Goal: Task Accomplishment & Management: Use online tool/utility

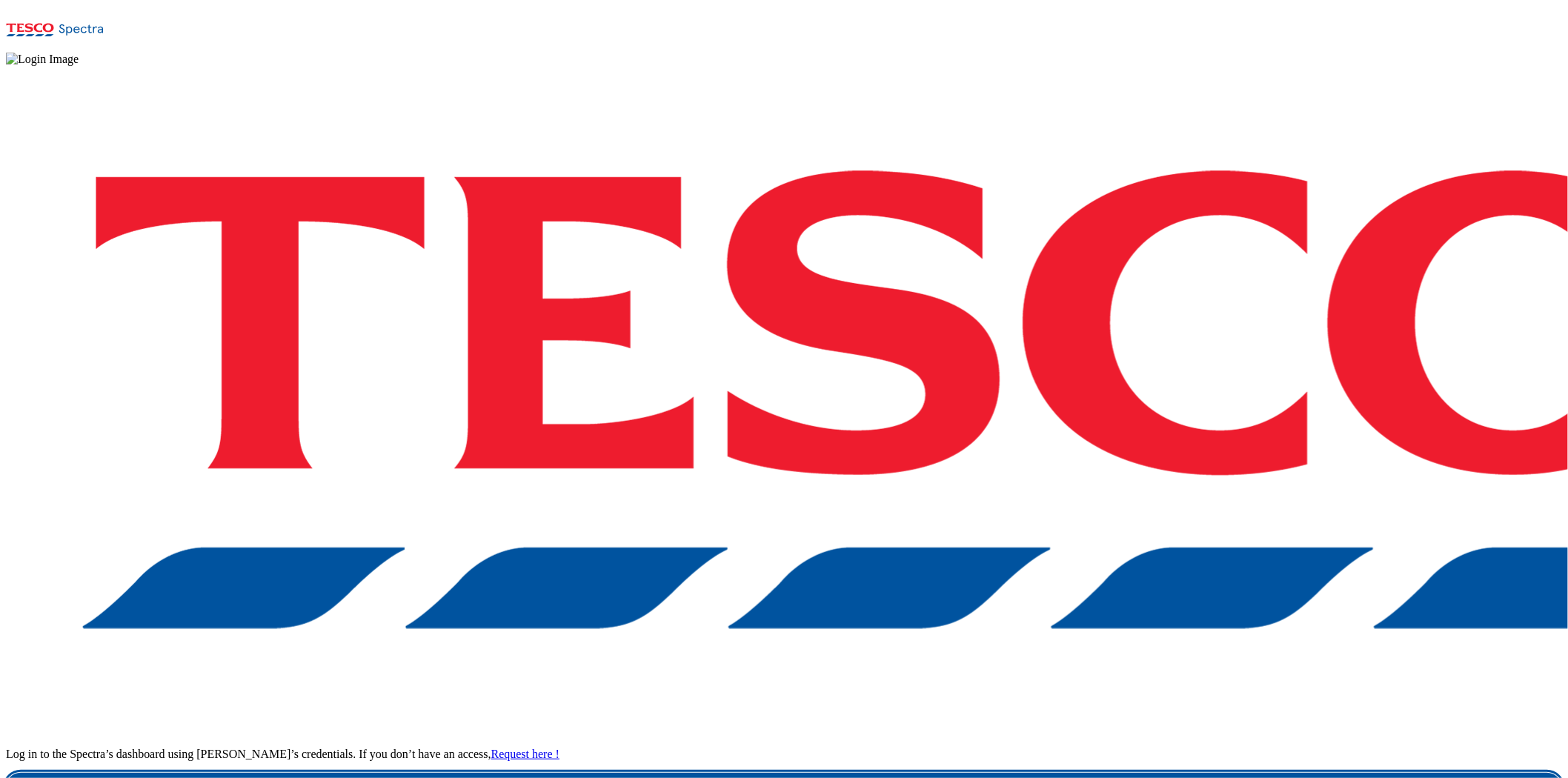
drag, startPoint x: 1062, startPoint y: 467, endPoint x: 1063, endPoint y: 487, distance: 20.0
click at [1062, 467] on div "Log in to the Spectra’s dashboard using [PERSON_NAME]’s credentials. If you don…" at bounding box center [784, 434] width 1557 height 736
click at [1063, 674] on link "Login" at bounding box center [784, 787] width 1557 height 30
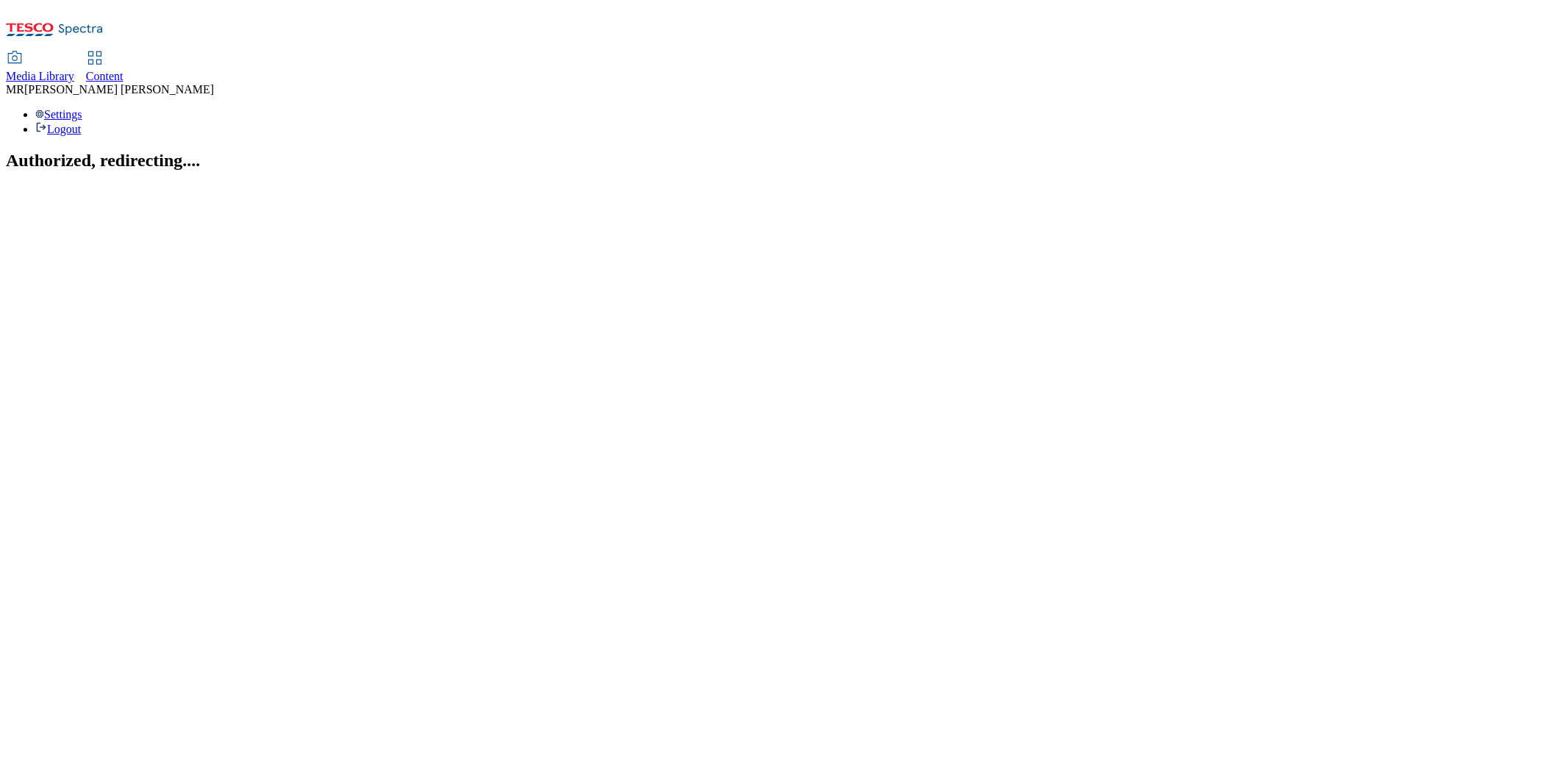
drag, startPoint x: 358, startPoint y: 13, endPoint x: 358, endPoint y: 1, distance: 12.0
click at [124, 69] on div "Content" at bounding box center [104, 76] width 37 height 14
select select "ghs-uk"
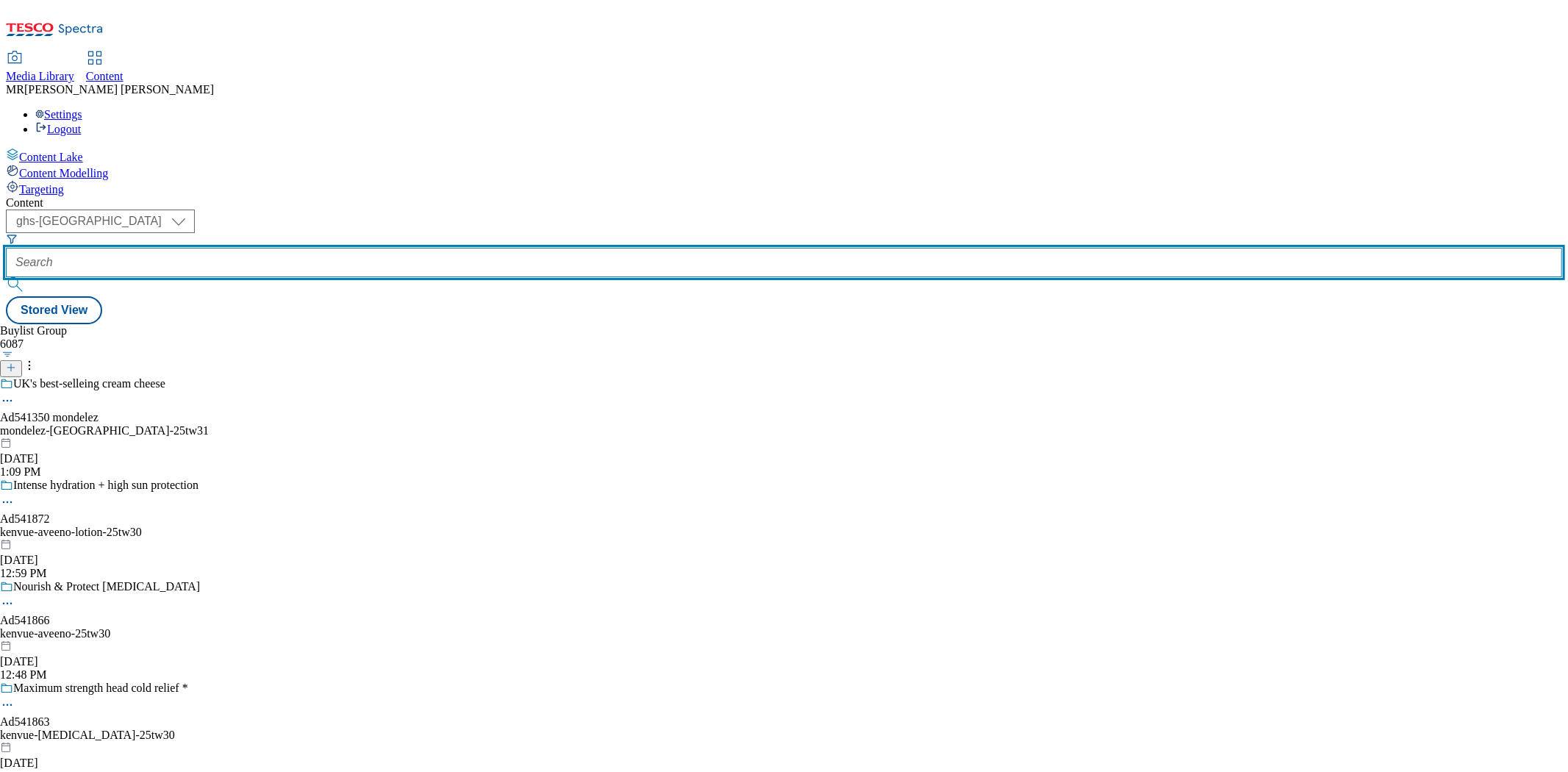
click at [351, 247] on input "text" at bounding box center [784, 262] width 1556 height 30
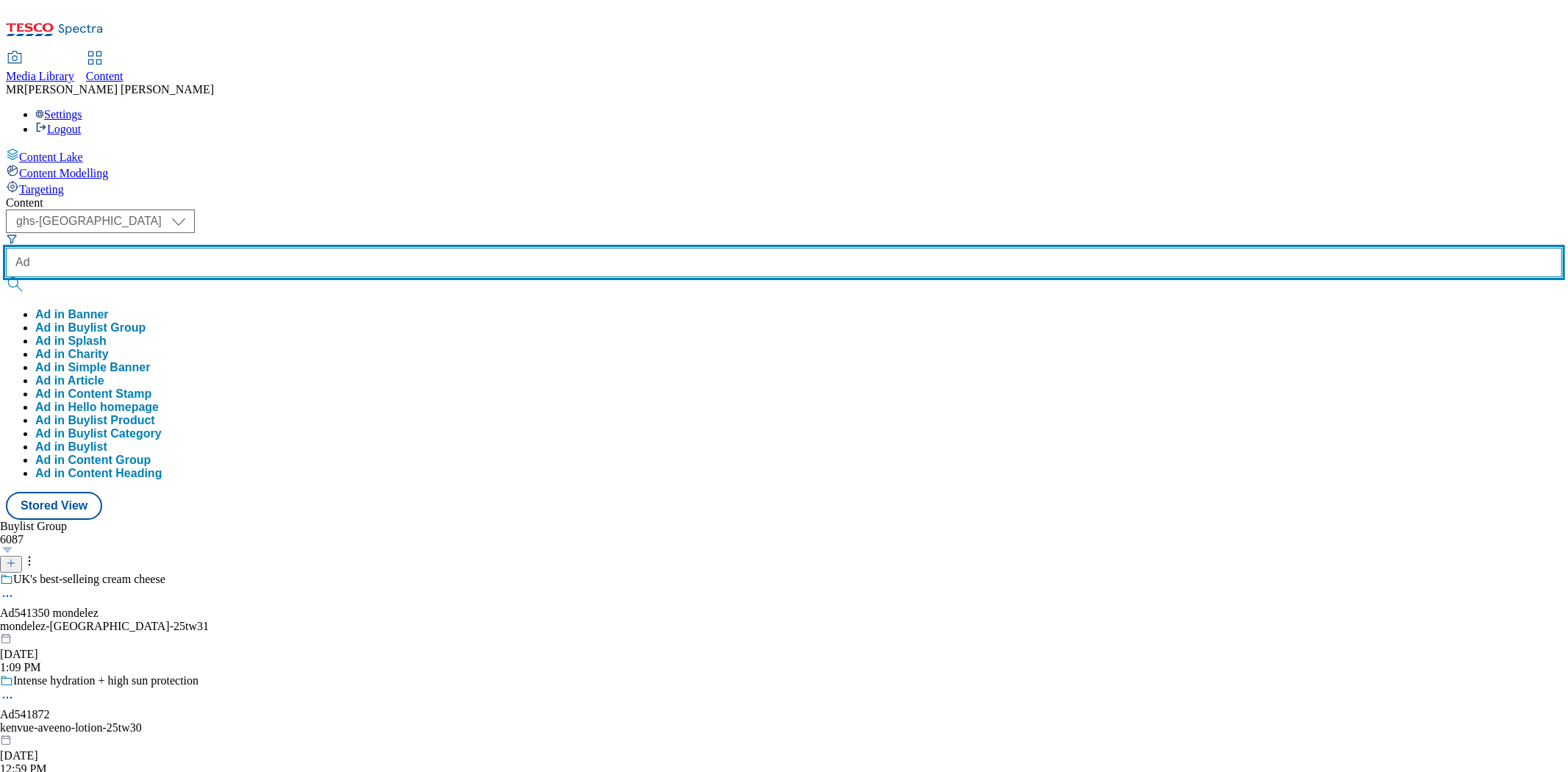
paste input "541863"
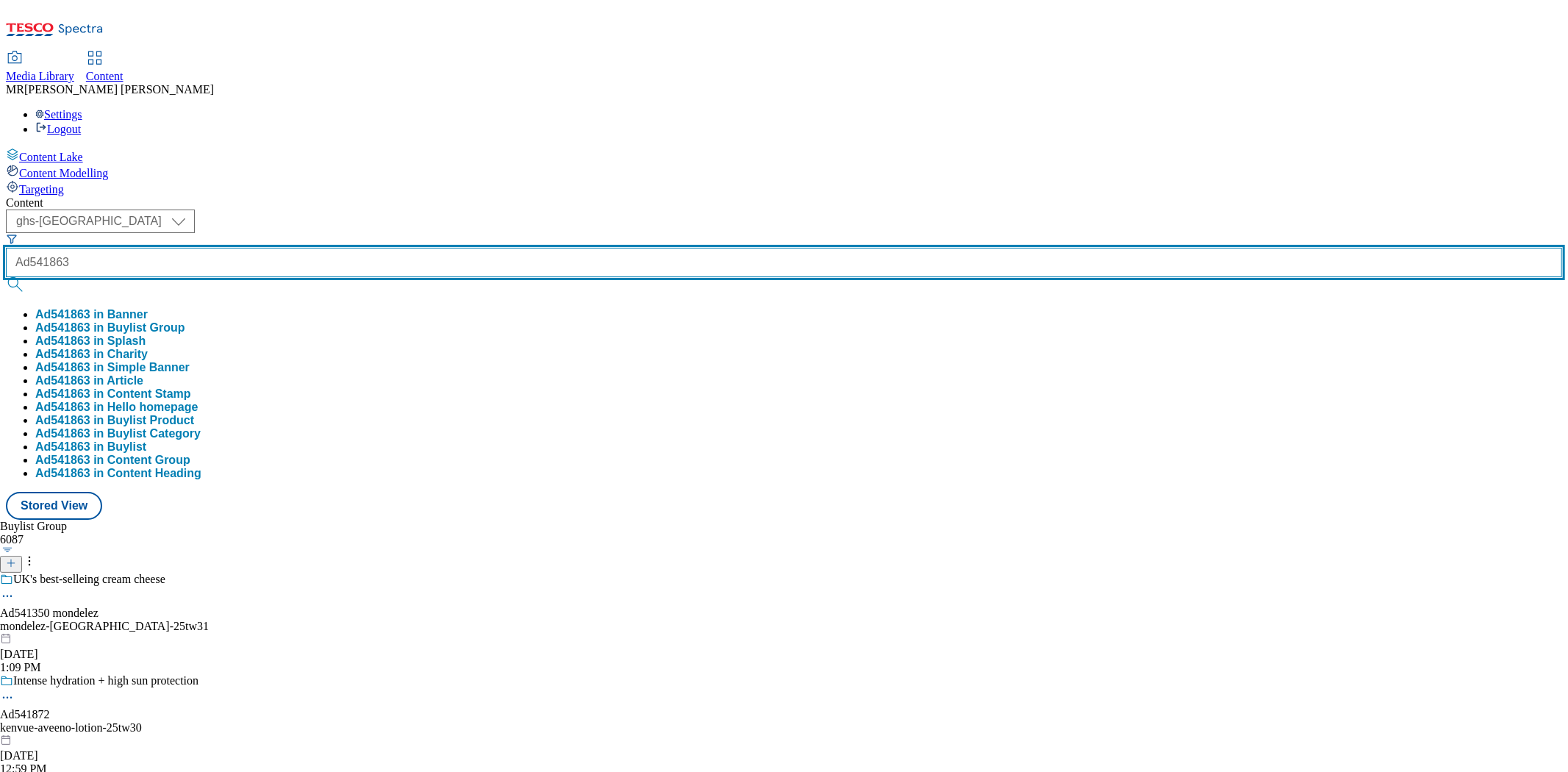
type input "Ad541863"
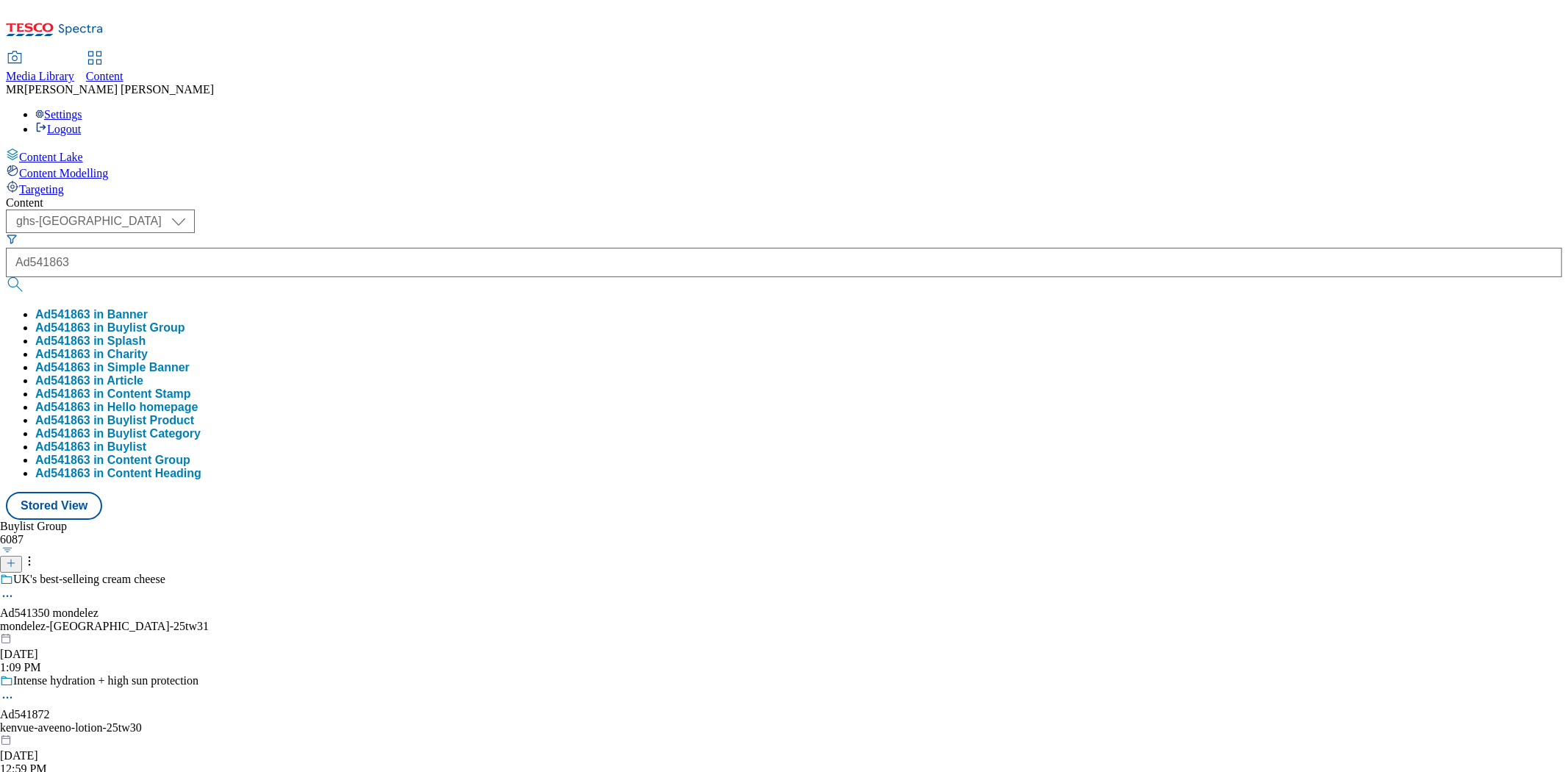
click at [186, 321] on button "Ad541863 in Buylist Group" at bounding box center [110, 328] width 150 height 14
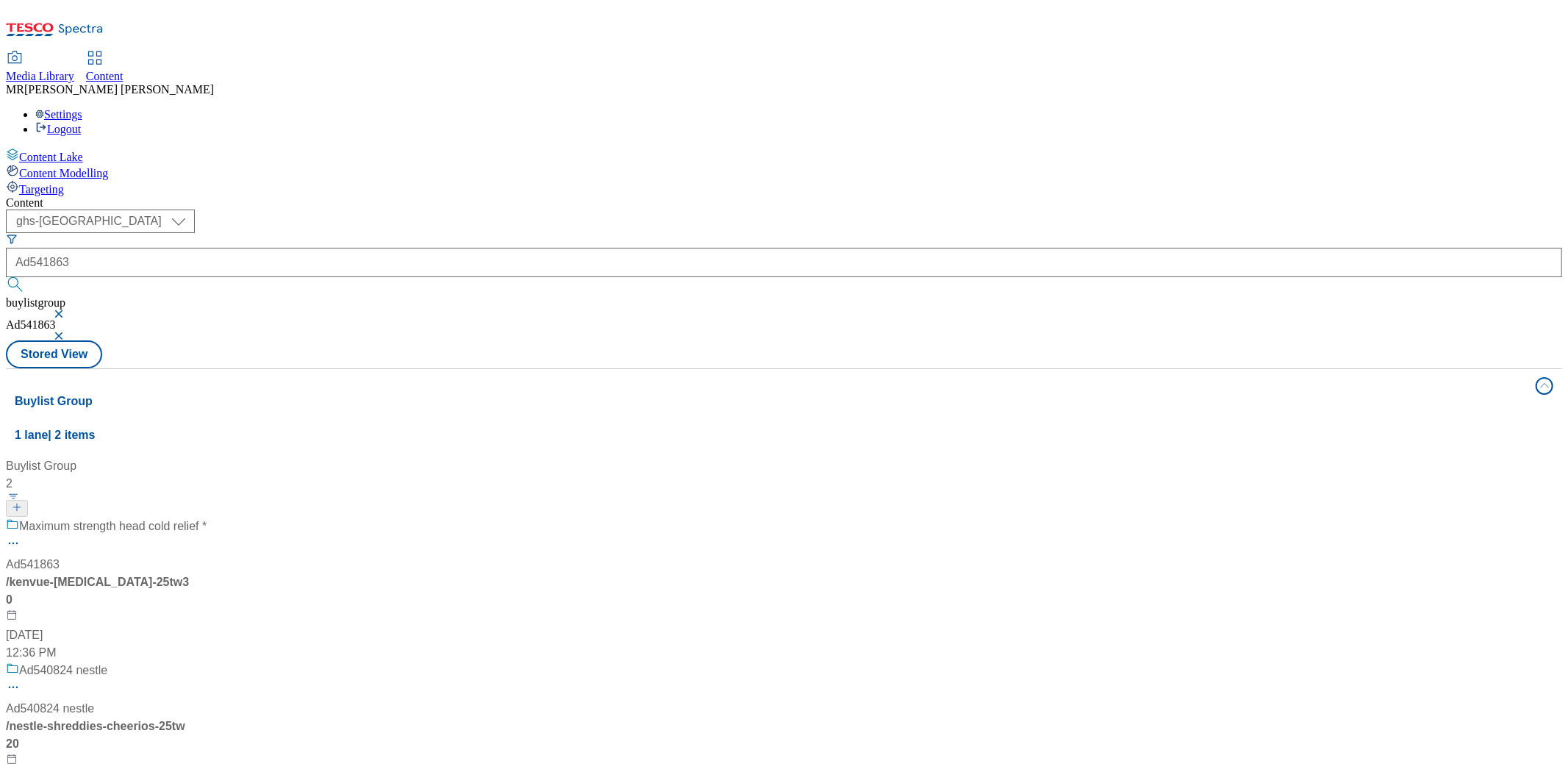
click at [207, 518] on span "Maximum strength head cold relief *" at bounding box center [113, 527] width 187 height 19
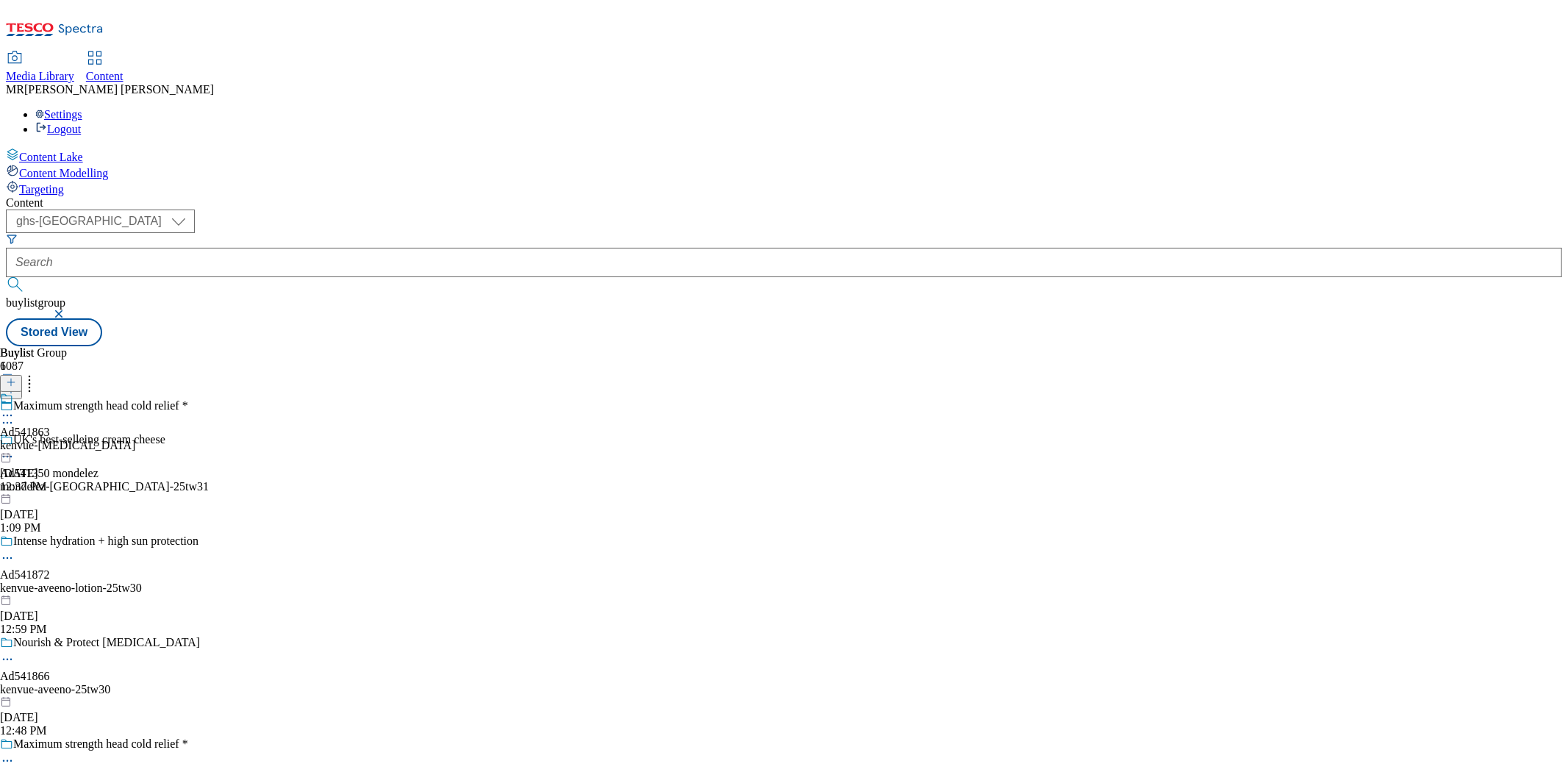
click at [136, 392] on div at bounding box center [68, 408] width 136 height 34
click at [14, 442] on icon at bounding box center [7, 448] width 14 height 14
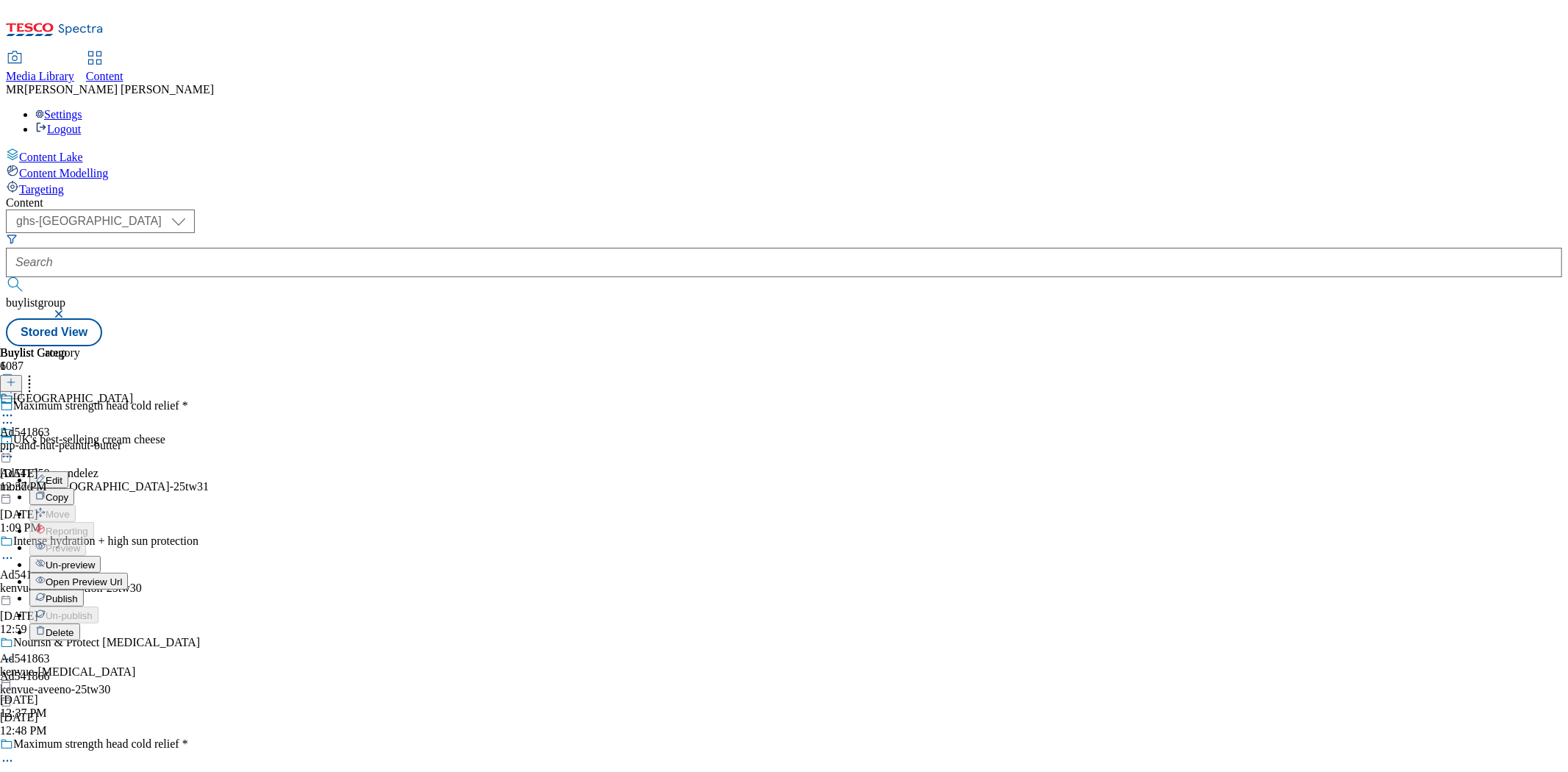
click at [122, 576] on span "Open Preview Url" at bounding box center [84, 581] width 76 height 11
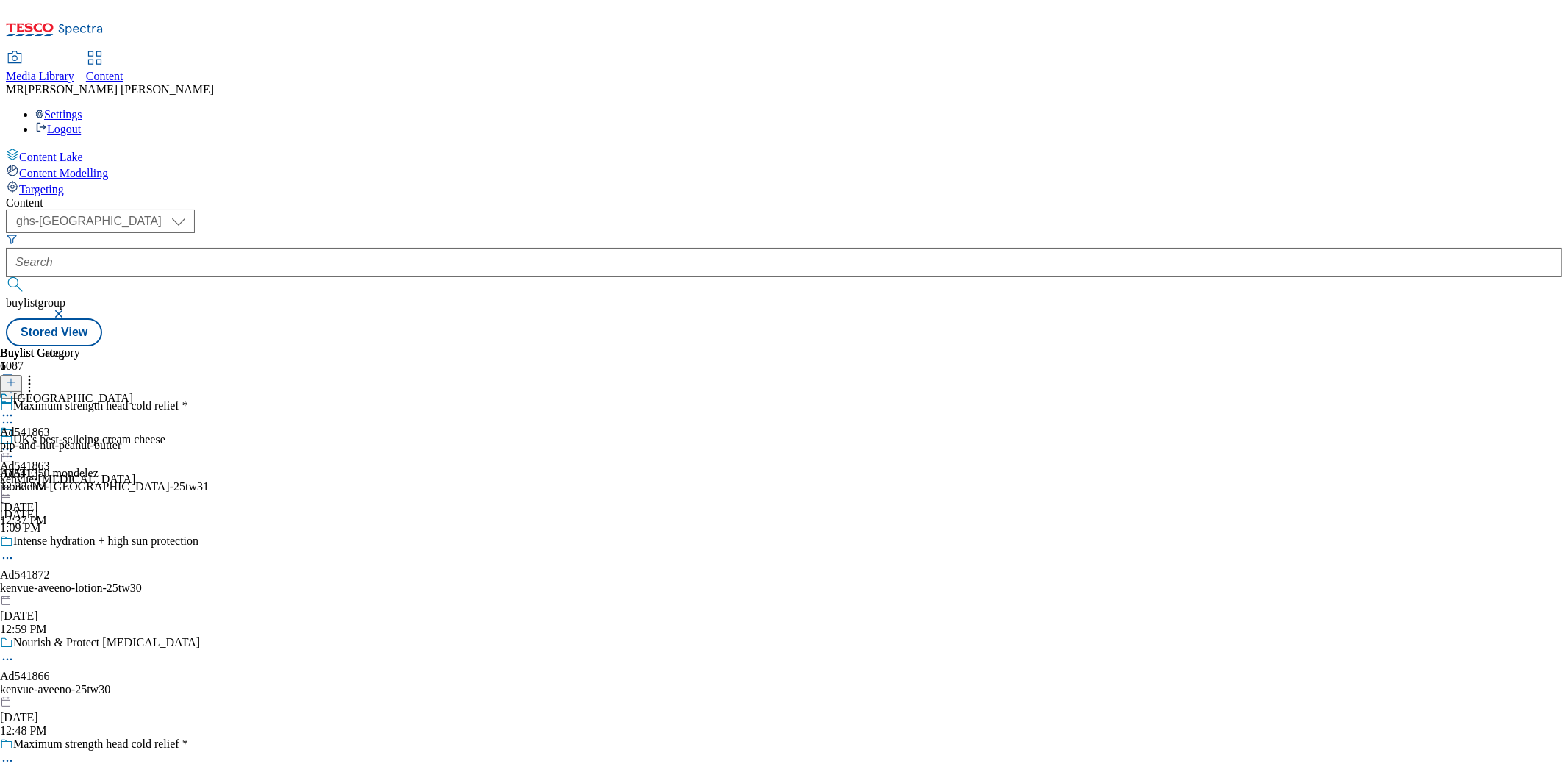
click at [14, 442] on icon at bounding box center [7, 448] width 14 height 14
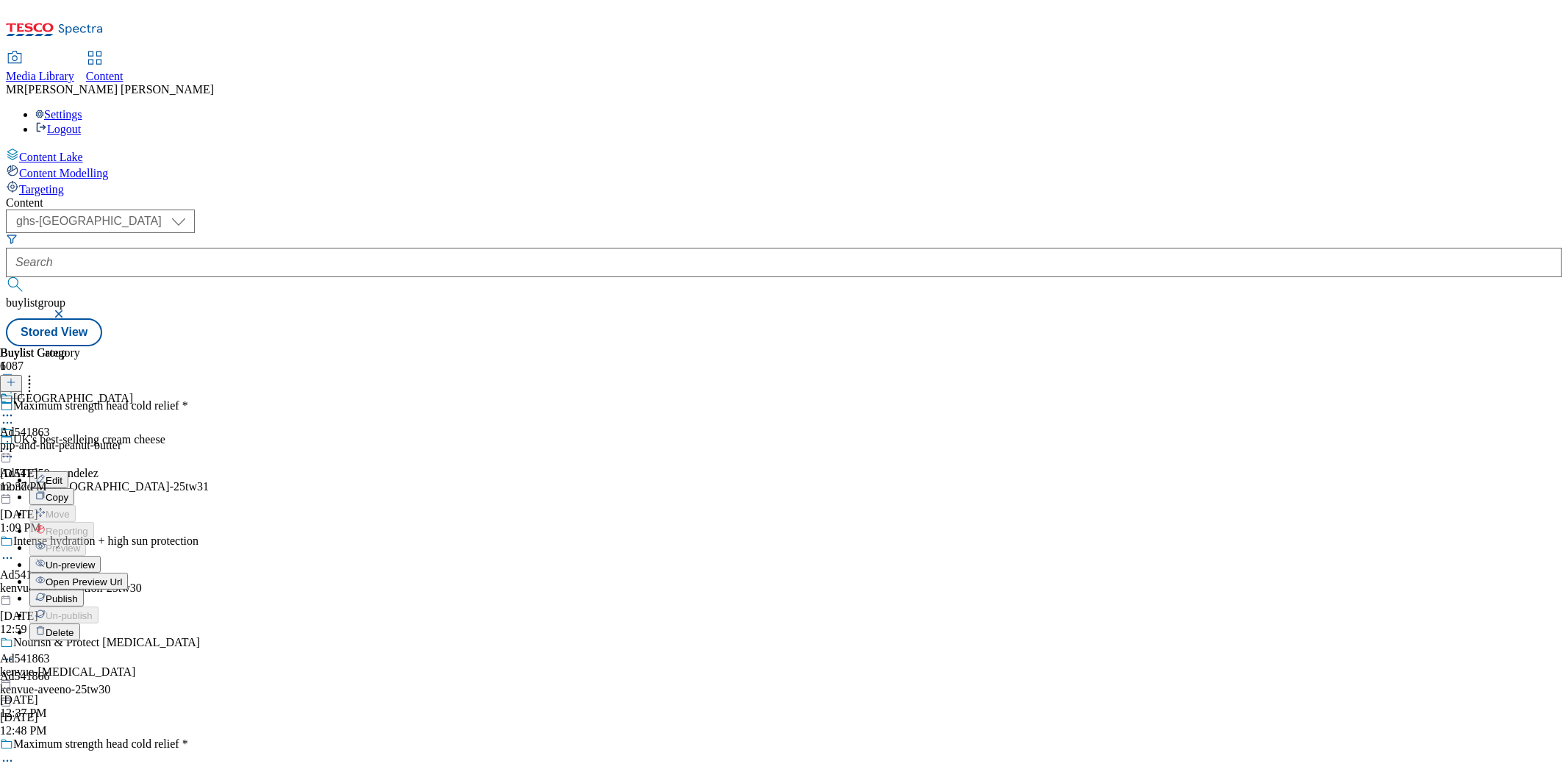
click at [78, 593] on span "Publish" at bounding box center [62, 598] width 32 height 11
